Goal: Register for event/course

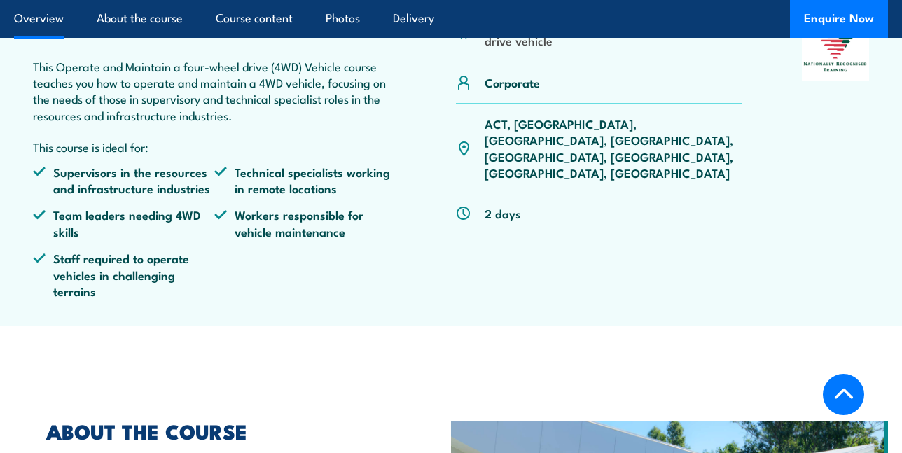
scroll to position [483, 0]
click at [683, 128] on p "ACT, NSW, NT, QLD, SA, TAS, VIC, WA" at bounding box center [613, 149] width 257 height 66
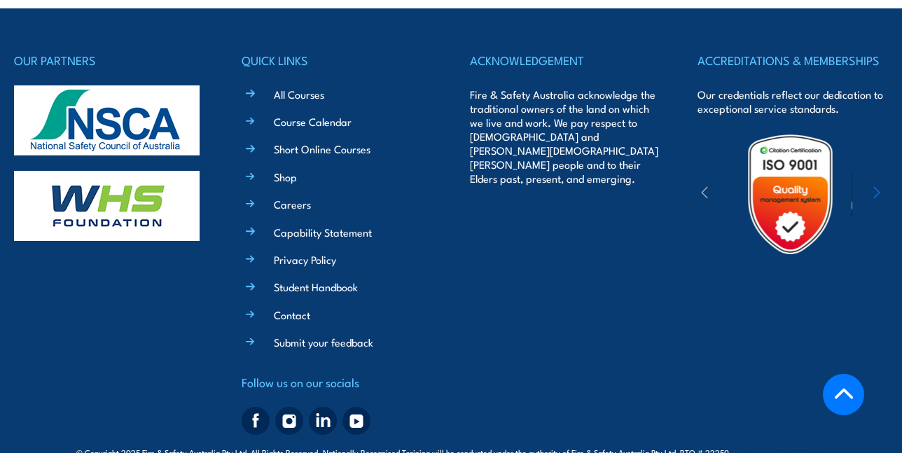
scroll to position [3221, 0]
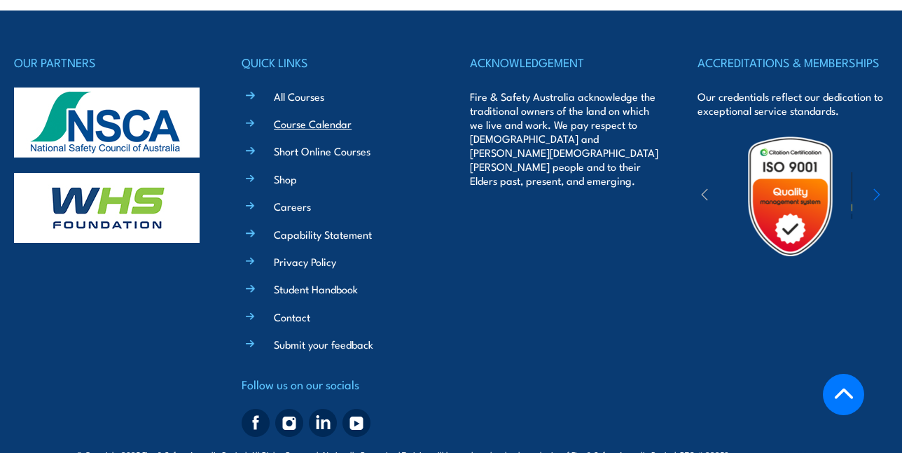
click at [298, 116] on link "Course Calendar" at bounding box center [313, 123] width 78 height 15
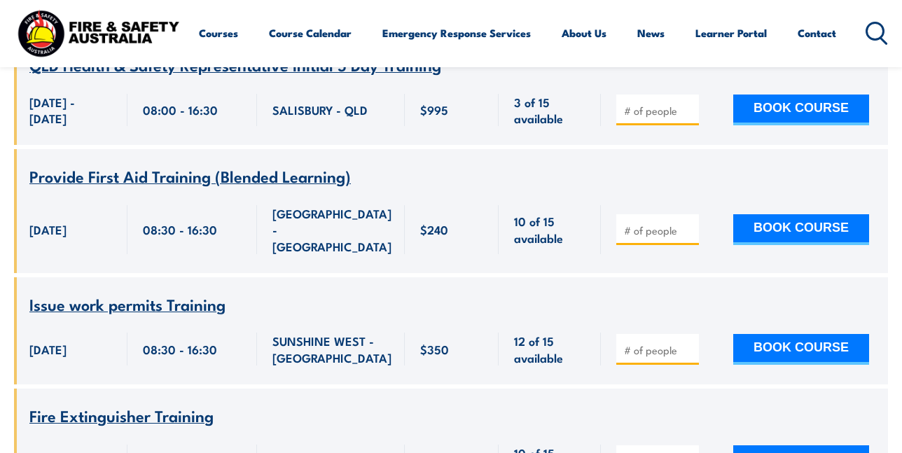
scroll to position [1354, 0]
